Goal: Task Accomplishment & Management: Use online tool/utility

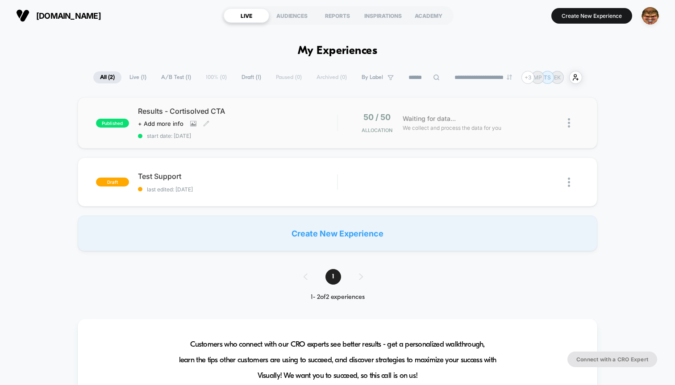
click at [263, 110] on span "Results - Cortisolved CTA" at bounding box center [237, 111] width 199 height 9
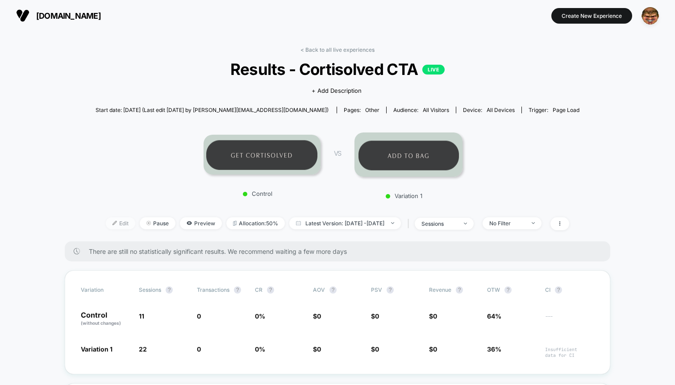
click at [110, 222] on span "Edit" at bounding box center [120, 223] width 29 height 12
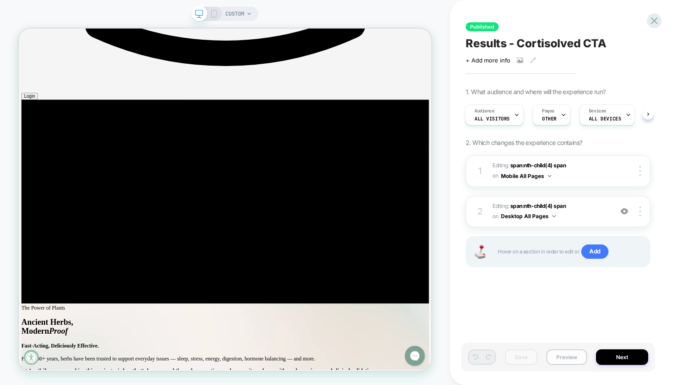
click at [558, 356] on button "Preview" at bounding box center [566, 358] width 41 height 16
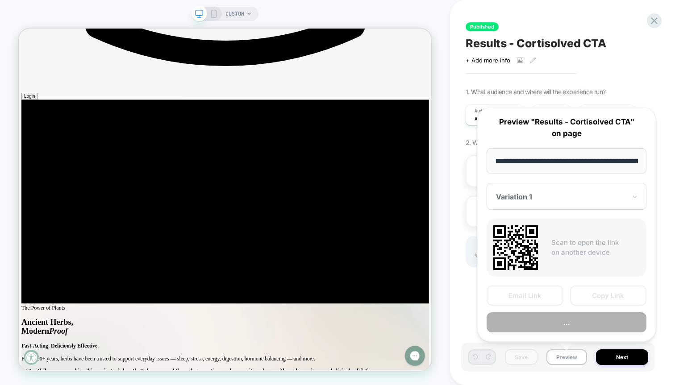
scroll to position [0, 67]
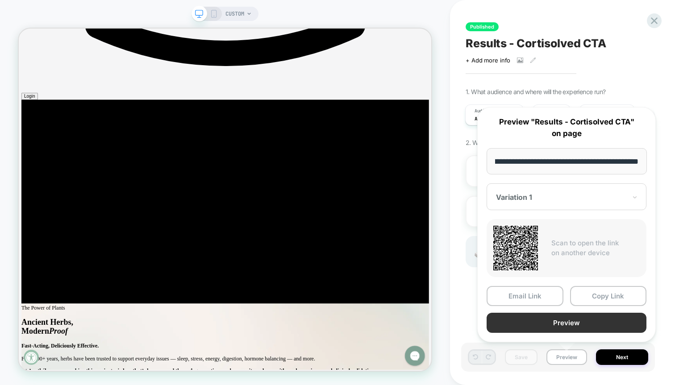
click at [540, 326] on button "Preview" at bounding box center [567, 323] width 160 height 20
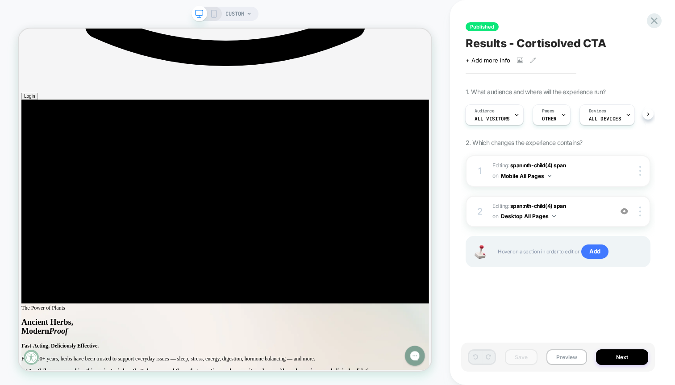
click at [581, 189] on div "1 Editing : span:nth-child(4) span span:nth-child(4) span on Mobile All Pages D…" at bounding box center [558, 222] width 185 height 134
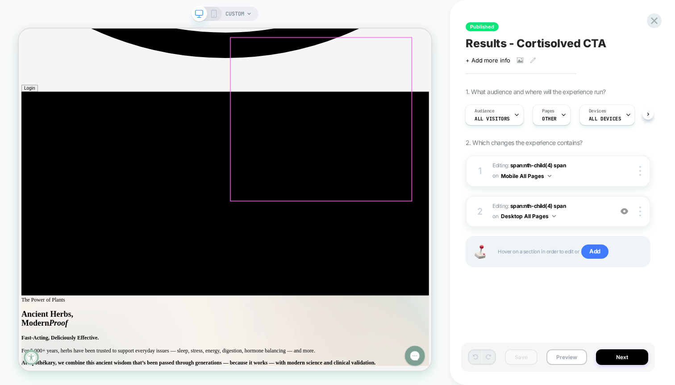
scroll to position [1116, 0]
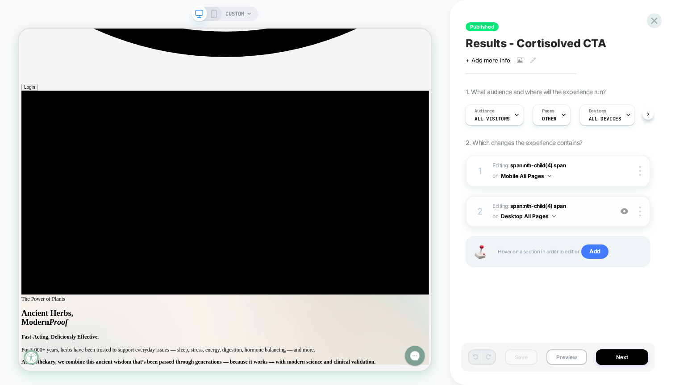
click at [624, 209] on img at bounding box center [624, 212] width 8 height 8
click at [565, 362] on button "Preview" at bounding box center [566, 358] width 41 height 16
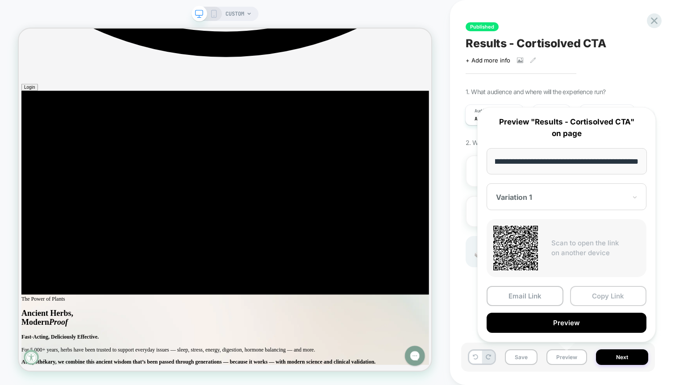
scroll to position [0, 0]
click at [590, 286] on button "Copy Link" at bounding box center [608, 296] width 77 height 20
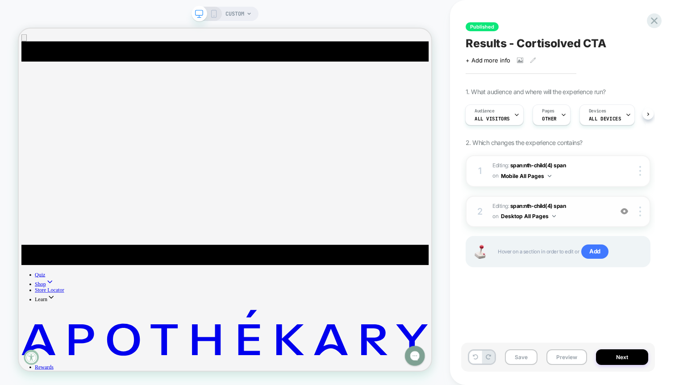
scroll to position [28, 0]
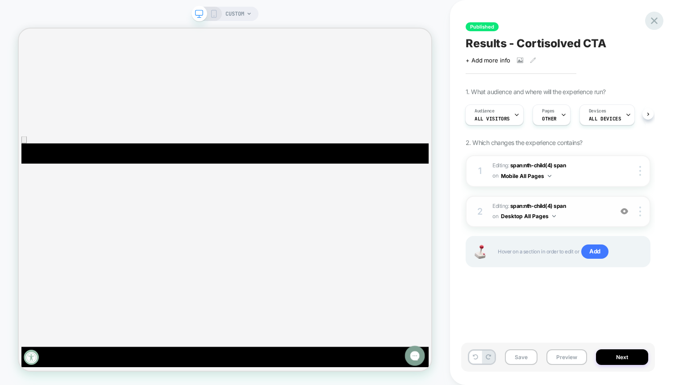
click at [656, 25] on icon at bounding box center [654, 21] width 12 height 12
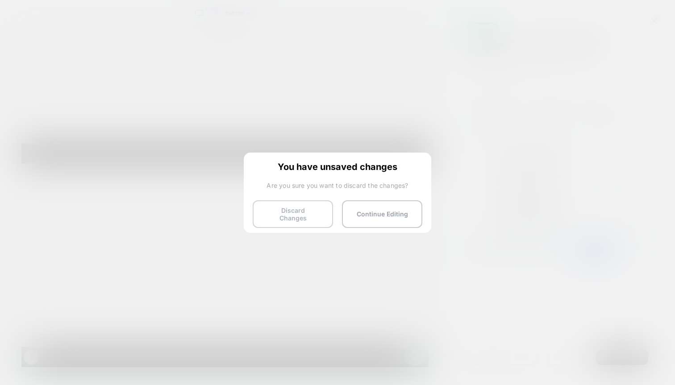
click at [290, 218] on button "Discard Changes" at bounding box center [293, 214] width 80 height 28
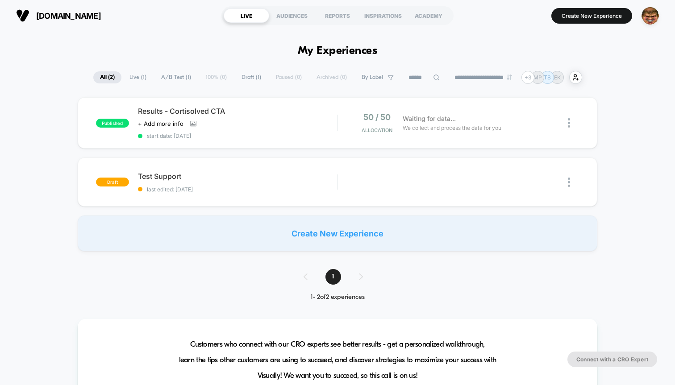
click at [296, 24] on section "LIVE AUDIENCES REPORTS INSPIRATIONS ACADEMY" at bounding box center [337, 15] width 232 height 22
click at [299, 16] on div "AUDIENCES" at bounding box center [292, 15] width 46 height 14
